Goal: Check status

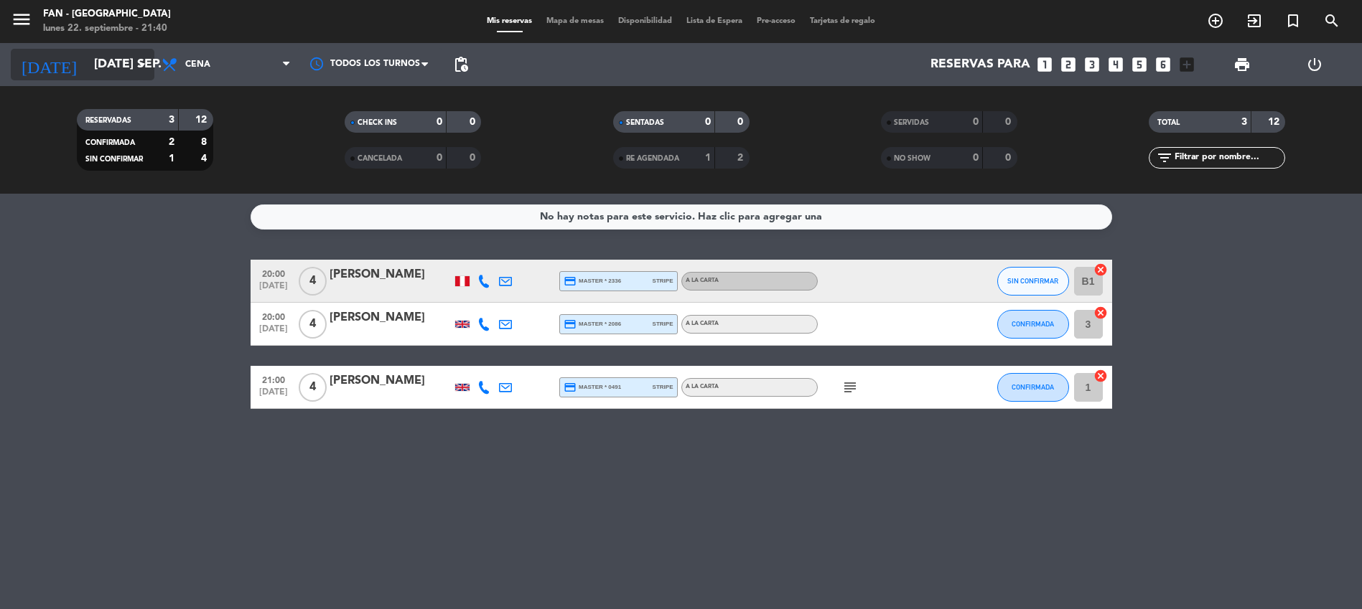
click at [120, 73] on input "[DATE] sep." at bounding box center [170, 64] width 167 height 29
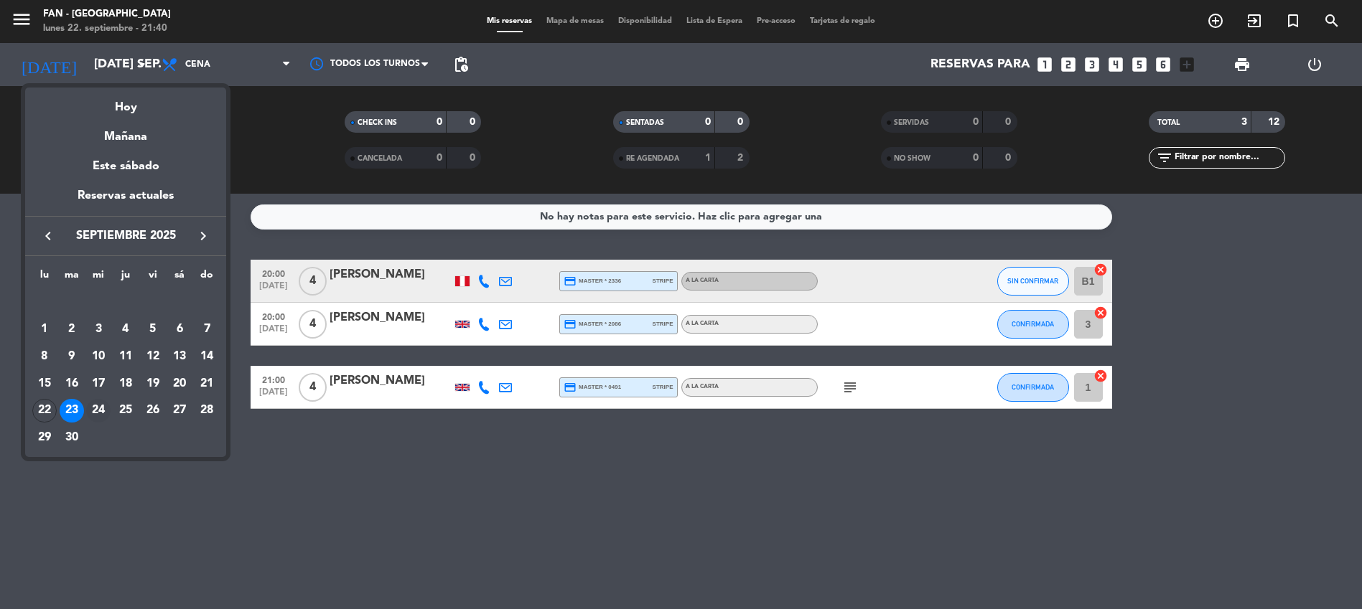
click at [100, 406] on div "24" at bounding box center [98, 411] width 24 height 24
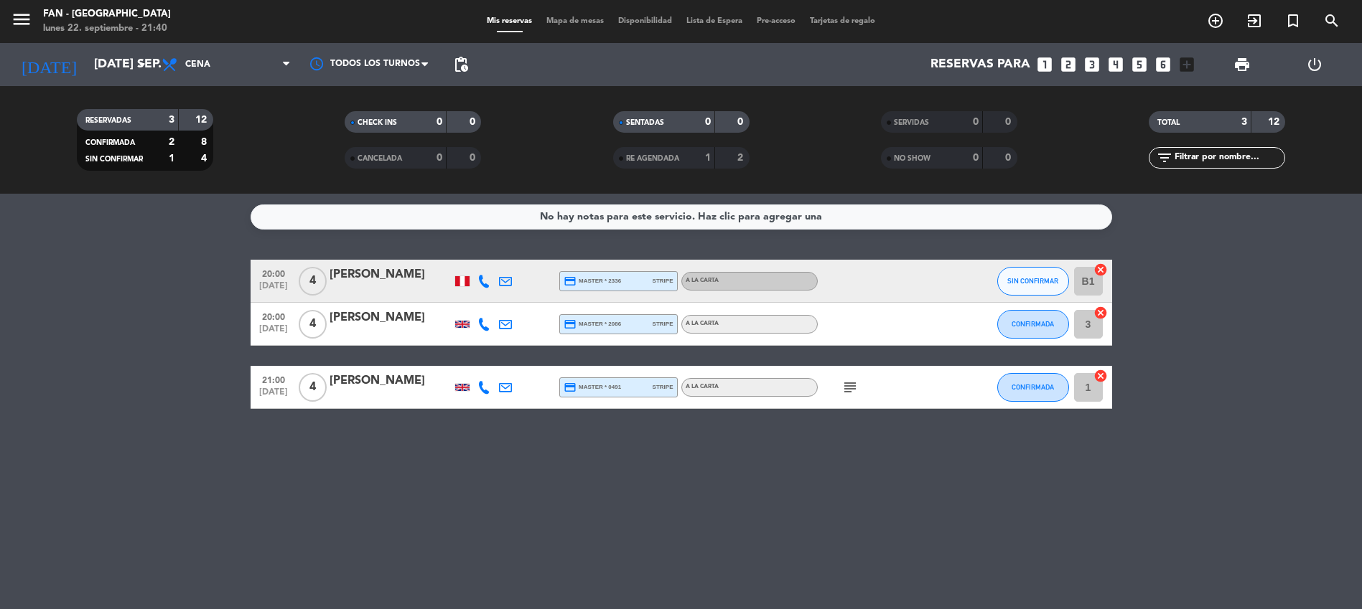
type input "mié. [DATE]"
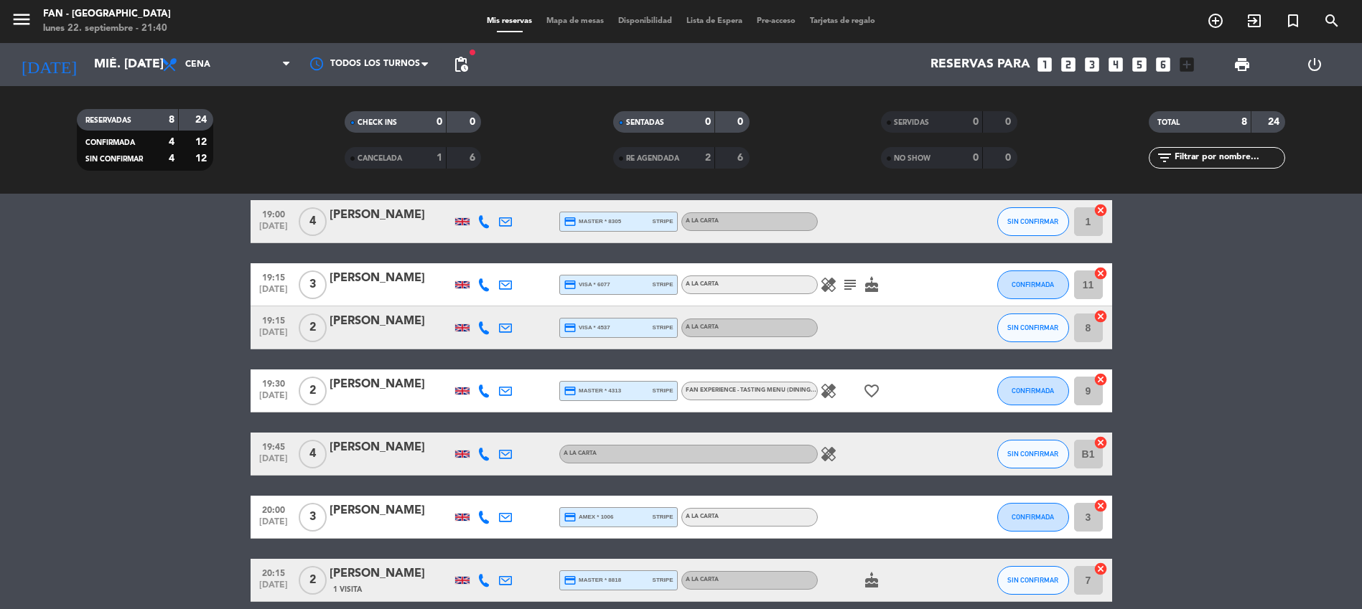
scroll to position [187, 0]
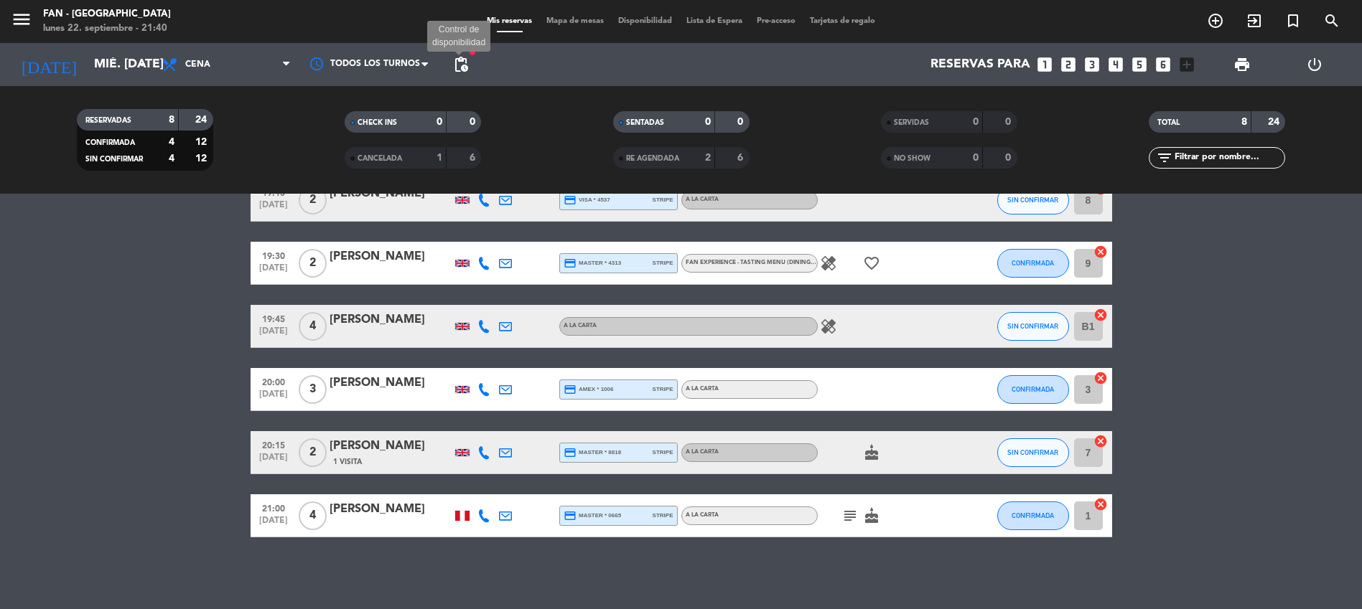
click at [461, 65] on span "pending_actions" at bounding box center [460, 64] width 17 height 17
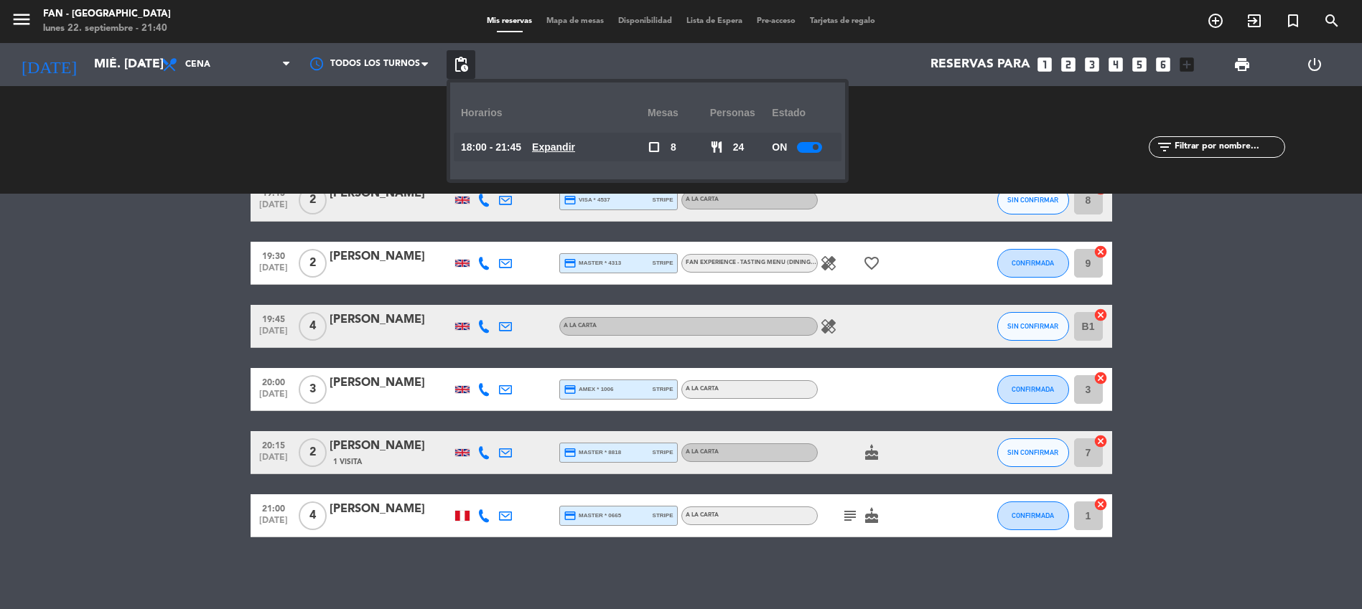
click at [549, 145] on u "Expandir" at bounding box center [553, 146] width 43 height 11
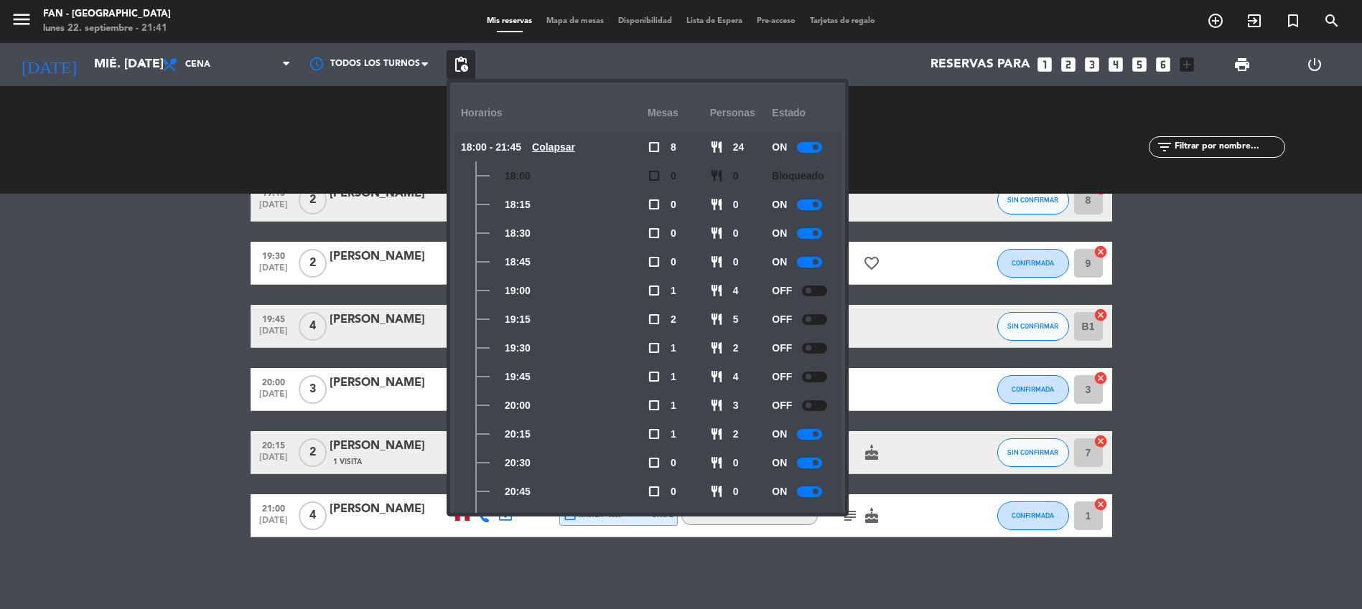
click at [153, 463] on bookings-row "19:00 [DATE] 4 [PERSON_NAME] credit_card master * 8305 stripe A la carta SIN CO…" at bounding box center [681, 304] width 1362 height 465
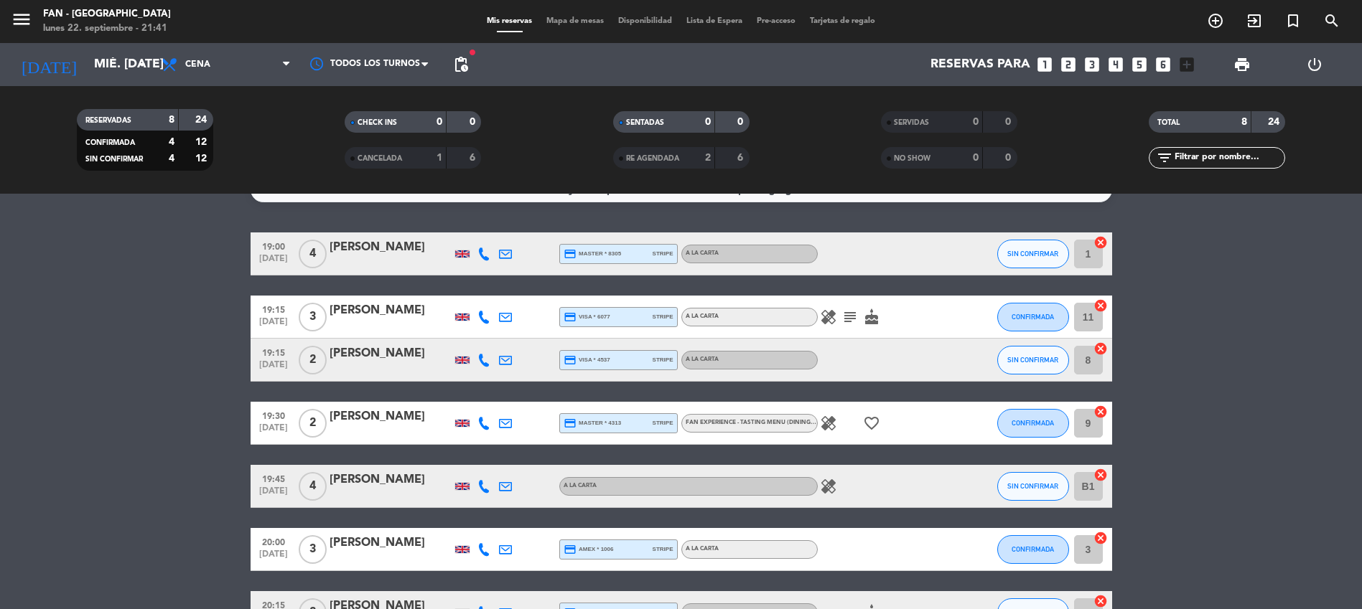
scroll to position [0, 0]
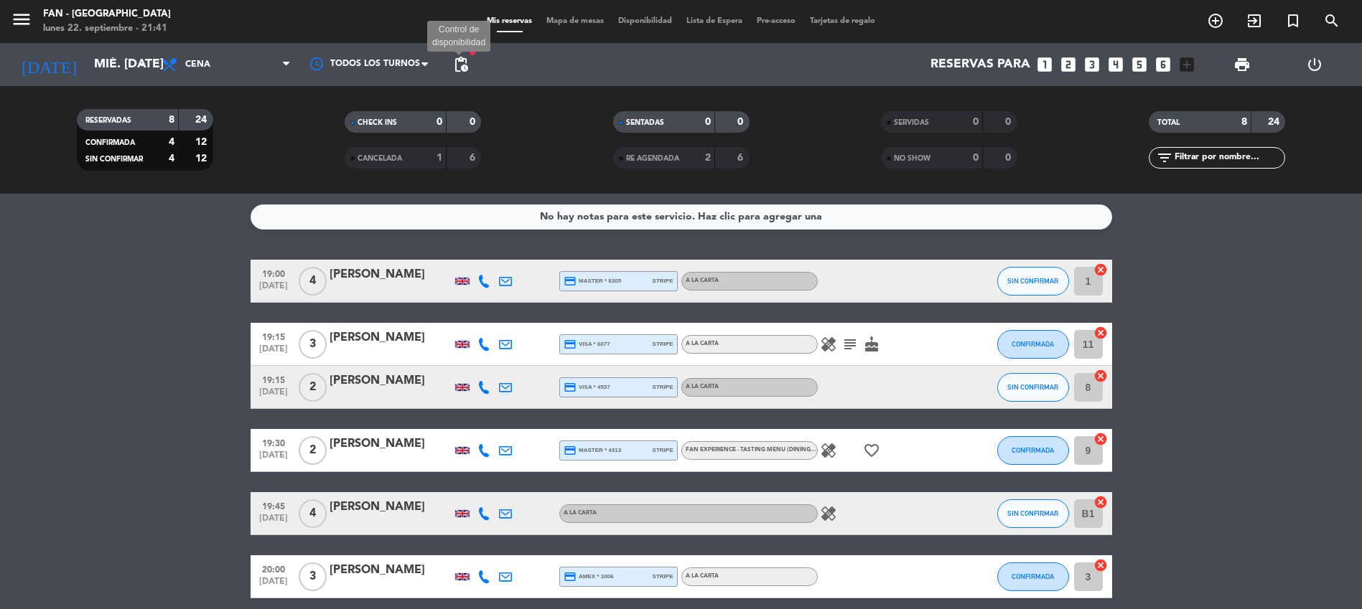
click at [469, 69] on span "pending_actions" at bounding box center [460, 64] width 17 height 17
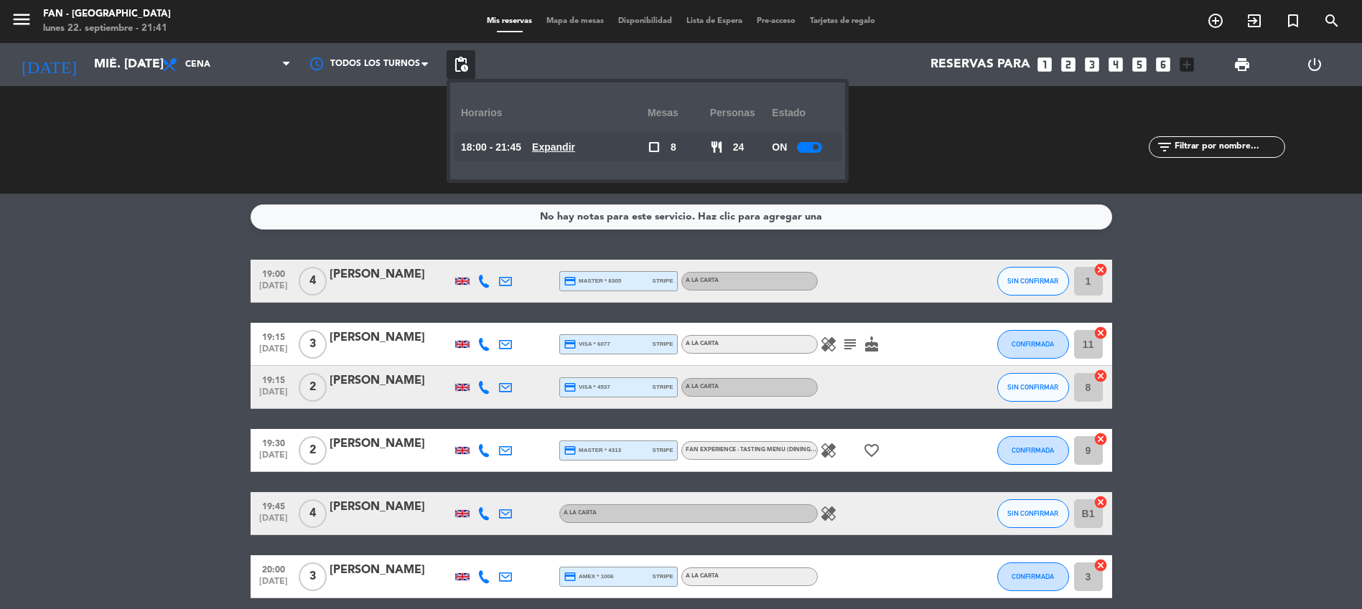
click at [553, 147] on u "Expandir" at bounding box center [553, 146] width 43 height 11
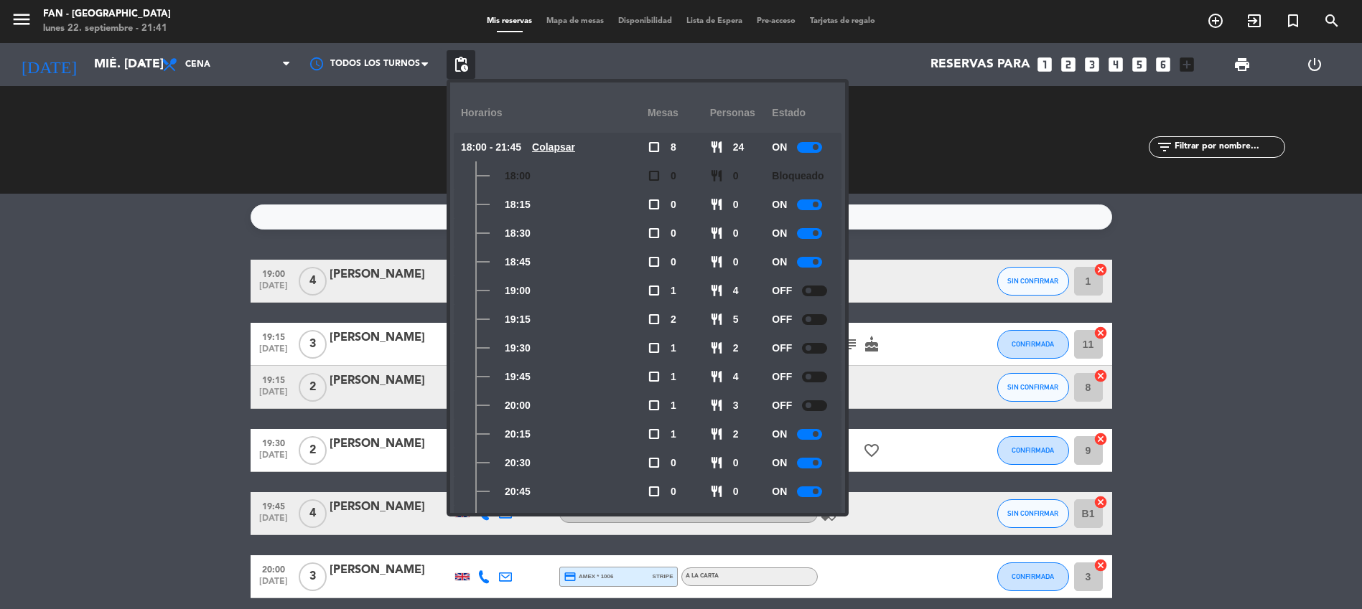
click at [814, 290] on div at bounding box center [814, 291] width 25 height 11
click at [43, 332] on bookings-row "19:00 [DATE] 4 [PERSON_NAME] credit_card master * 8305 stripe A la carta SIN CO…" at bounding box center [681, 492] width 1362 height 465
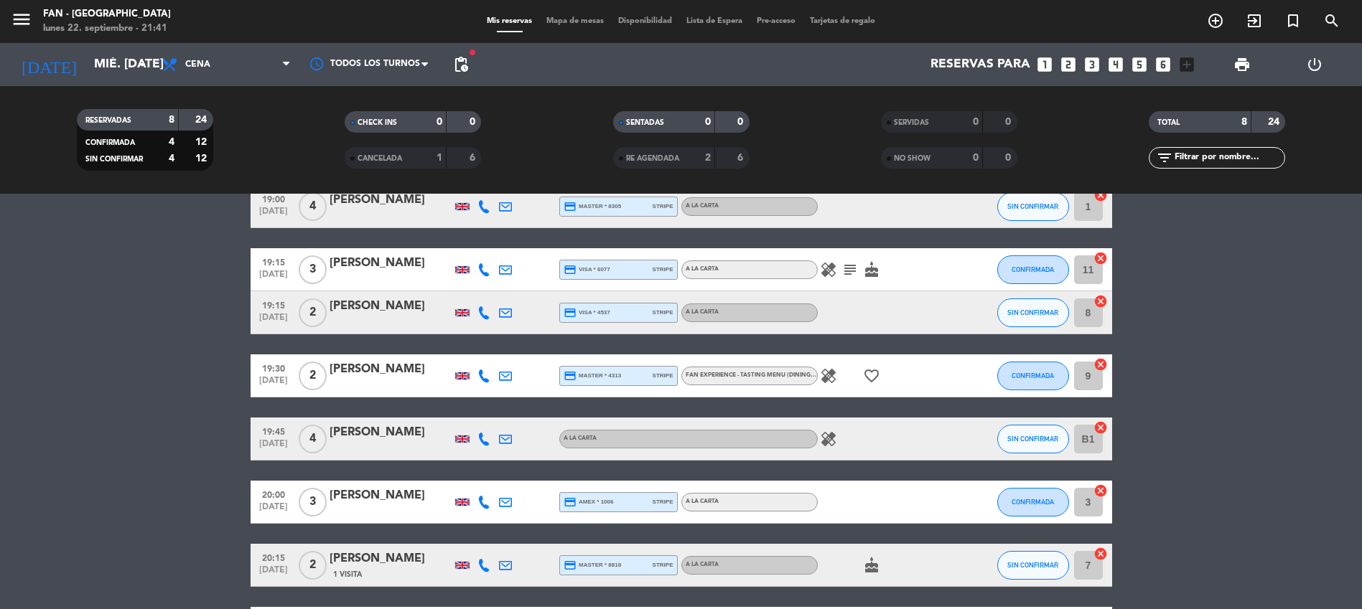
scroll to position [34, 0]
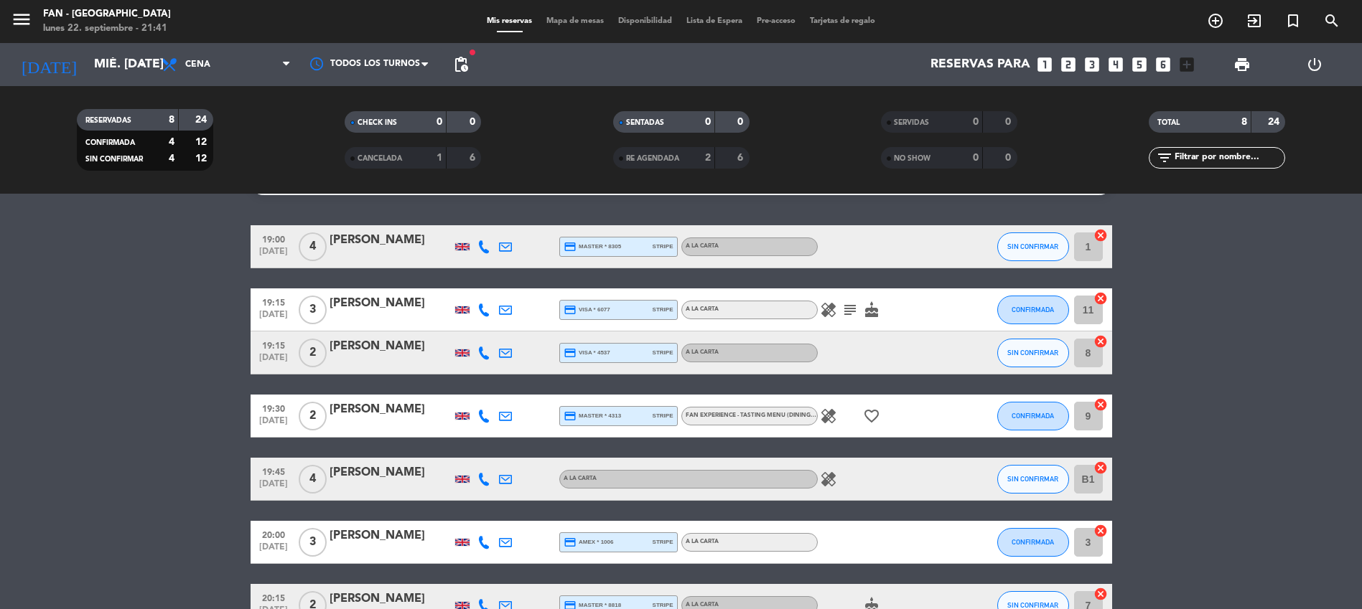
click at [455, 57] on span "pending_actions" at bounding box center [460, 64] width 17 height 17
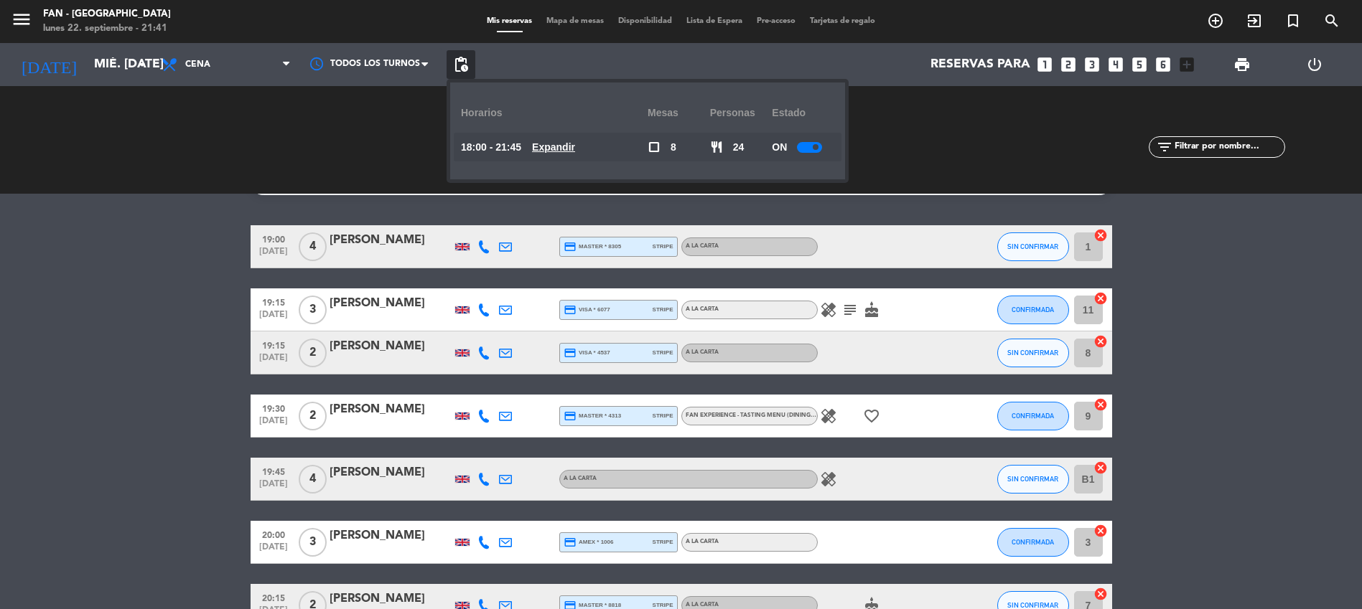
click at [566, 144] on u "Expandir" at bounding box center [553, 146] width 43 height 11
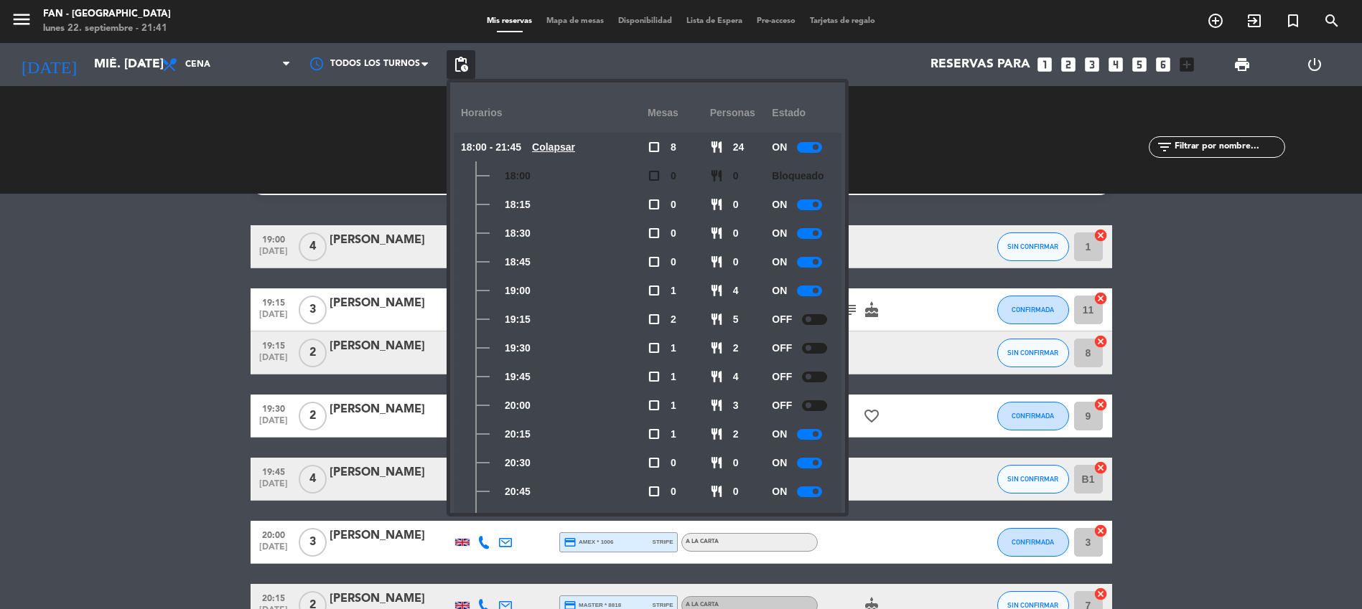
click at [814, 315] on div at bounding box center [814, 319] width 25 height 11
click at [129, 330] on bookings-row "19:00 [DATE] 4 [PERSON_NAME] credit_card master * 8305 stripe A la carta SIN CO…" at bounding box center [681, 457] width 1362 height 465
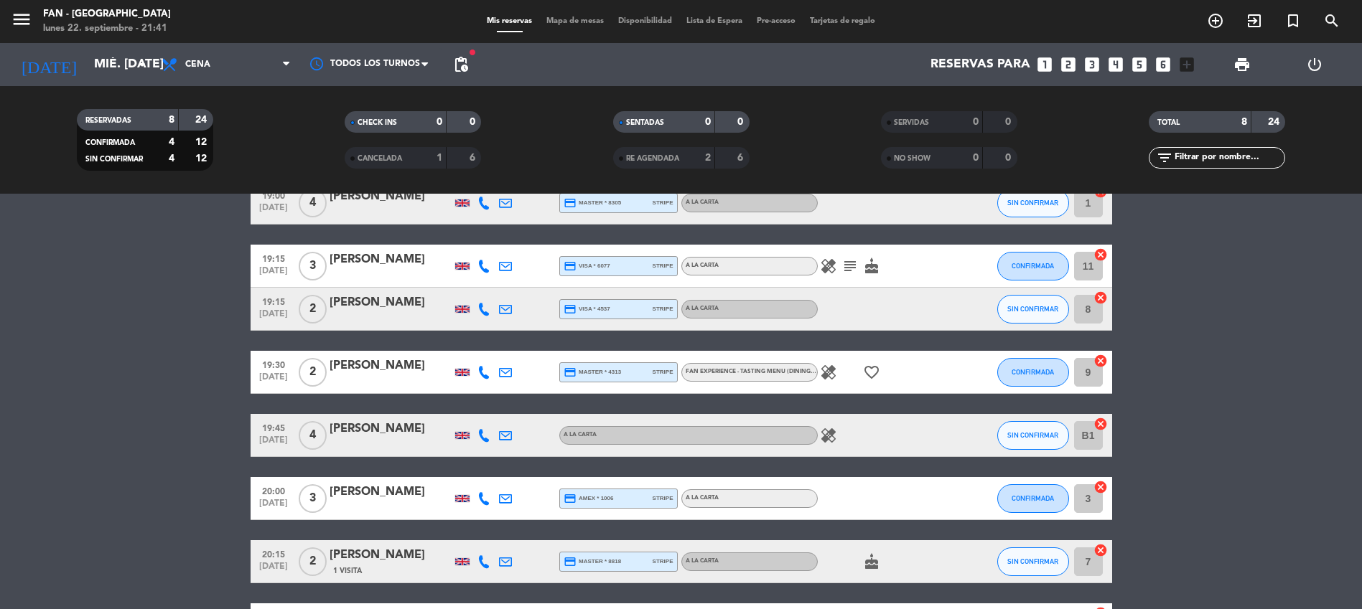
scroll to position [0, 0]
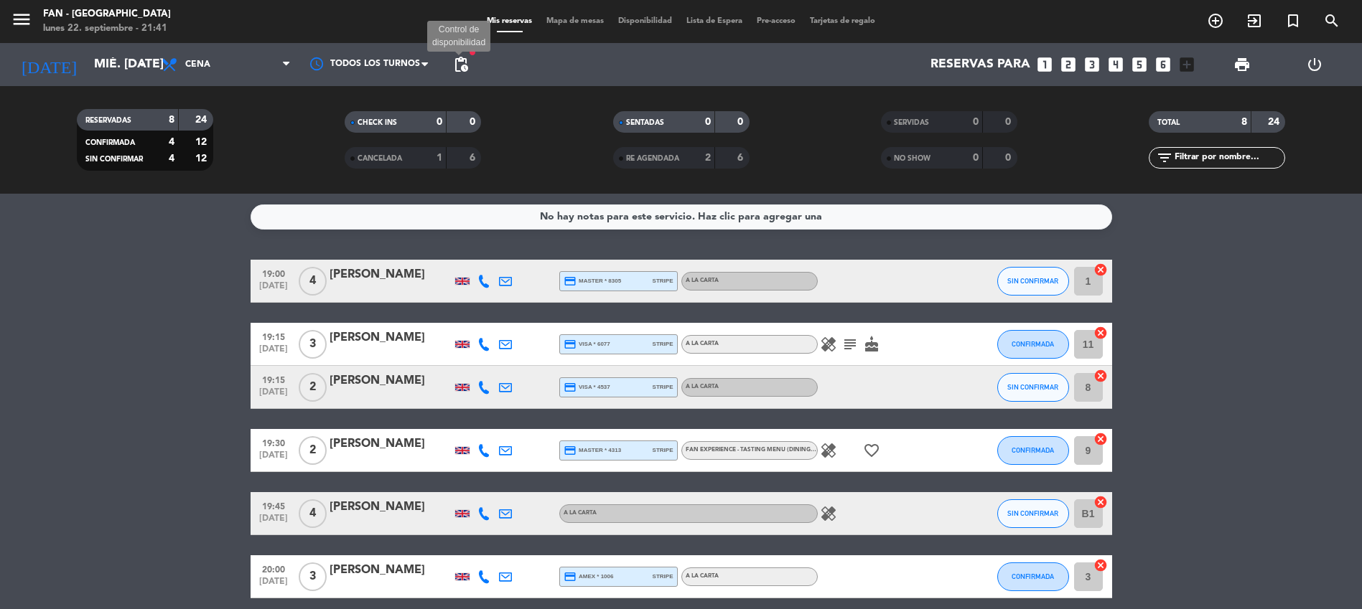
click at [463, 66] on span "pending_actions" at bounding box center [460, 64] width 17 height 17
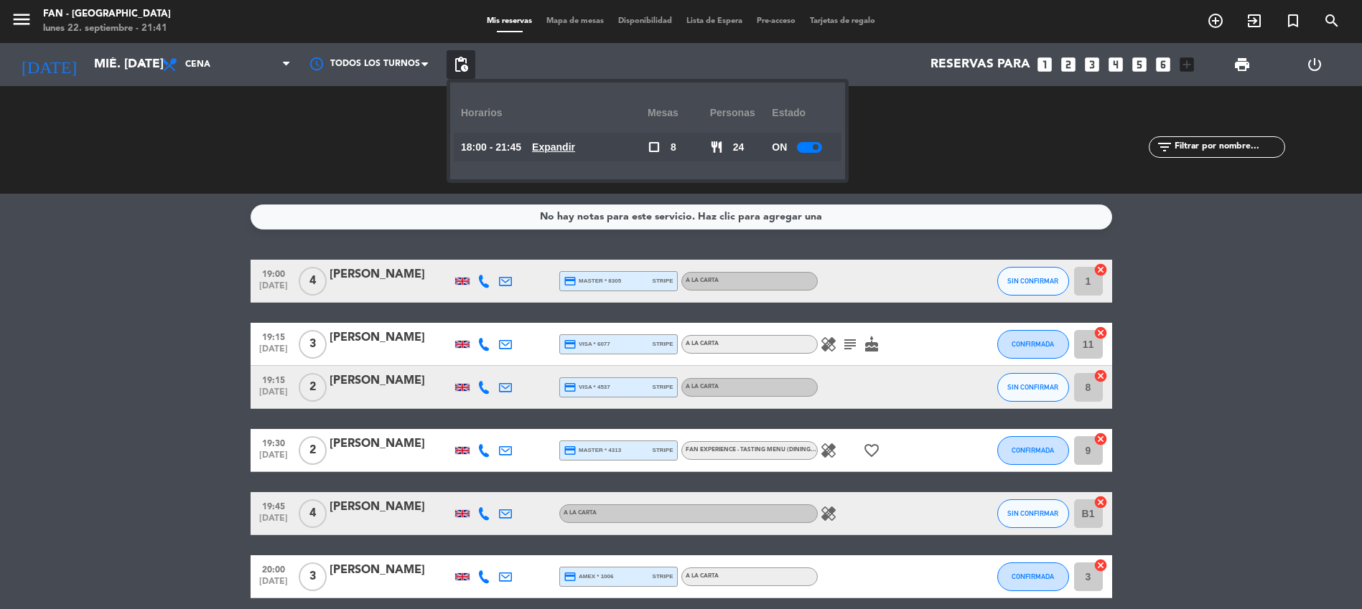
click at [186, 336] on bookings-row "19:00 [DATE] 4 [PERSON_NAME] credit_card master * 8305 stripe A la carta SIN CO…" at bounding box center [681, 492] width 1362 height 465
